Goal: Check status

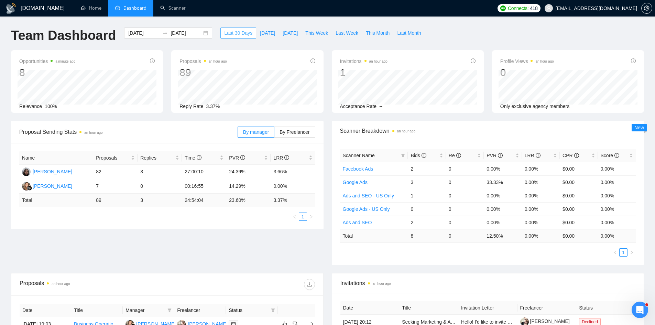
click at [231, 32] on span "Last 30 Days" at bounding box center [238, 33] width 28 height 8
click at [0, 203] on div "GigRadar.io Home Dashboard Scanner Connects: 418 betterbidstrategy@gmail.com Te…" at bounding box center [327, 272] width 655 height 545
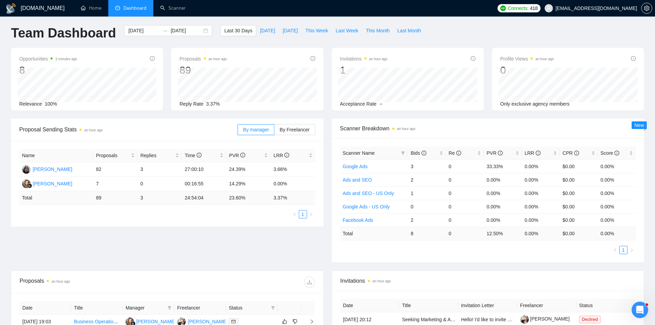
scroll to position [3, 0]
click at [1, 203] on div "GigRadar.io Home Dashboard Scanner Connects: 418 betterbidstrategy@gmail.com Te…" at bounding box center [327, 269] width 655 height 545
click at [464, 38] on div "Team Dashboard 2025-08-05 2025-09-04 Last 30 Days Today Yesterday This Week Las…" at bounding box center [327, 36] width 641 height 23
